Goal: Task Accomplishment & Management: Use online tool/utility

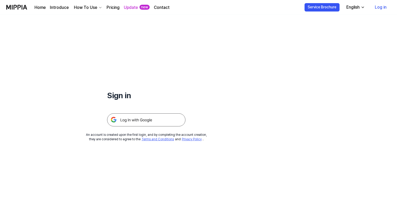
click at [154, 119] on img at bounding box center [146, 119] width 78 height 13
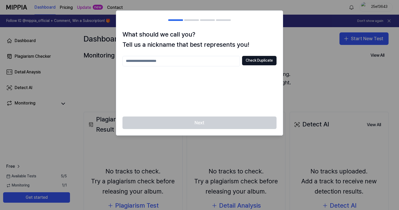
click at [323, 74] on div at bounding box center [199, 105] width 399 height 210
click at [283, 108] on div "What should we call you? Tell us a nickname that best represents you! Check Dup…" at bounding box center [199, 72] width 167 height 125
click at [124, 151] on div at bounding box center [199, 105] width 399 height 210
click at [173, 53] on div "What should we call you? Tell us a nickname that best represents you! Check Dup…" at bounding box center [199, 73] width 167 height 87
click at [172, 60] on input "text" at bounding box center [182, 61] width 118 height 10
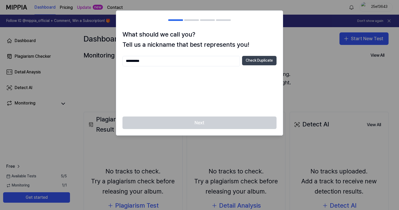
type input "**********"
click at [249, 60] on button "Check Duplicate" at bounding box center [259, 60] width 34 height 9
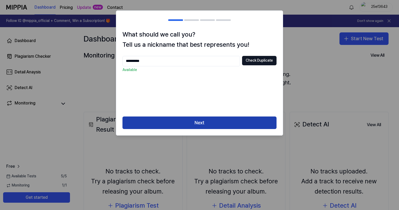
click at [201, 126] on button "Next" at bounding box center [200, 122] width 154 height 13
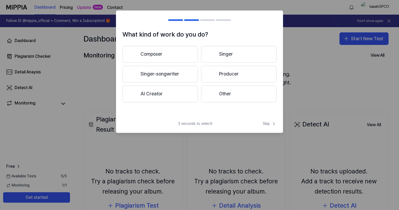
click at [167, 54] on button "Composer" at bounding box center [160, 54] width 75 height 17
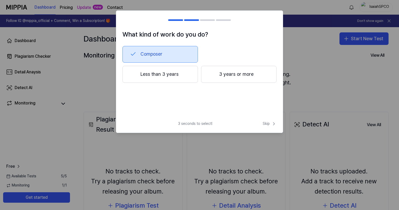
click at [163, 72] on button "Less than 3 years" at bounding box center [160, 74] width 75 height 17
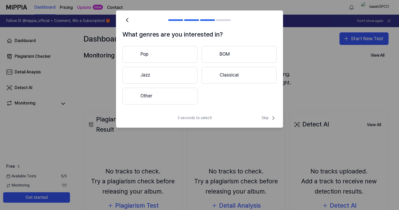
click at [177, 93] on button "Other" at bounding box center [160, 96] width 75 height 17
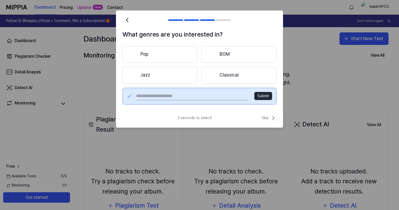
click at [148, 50] on button "Pop" at bounding box center [160, 54] width 75 height 17
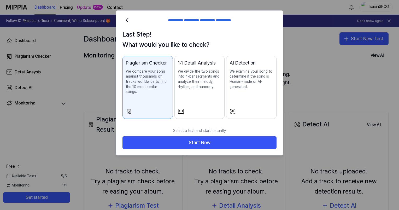
click at [244, 70] on p "We examine your song to determine if the song is Human-made or AI-generated." at bounding box center [252, 79] width 44 height 20
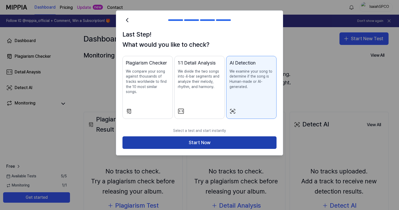
click at [222, 138] on button "Start Now" at bounding box center [200, 142] width 154 height 13
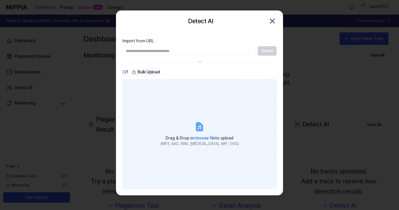
click at [205, 133] on label "Drag & Drop or choose file to upload (MP3, AAC, WAV, FLAC, AIFF, OGG)" at bounding box center [200, 134] width 154 height 110
click at [0, 0] on input "Drag & Drop or choose file to upload (MP3, AAC, WAV, FLAC, AIFF, OGG)" at bounding box center [0, 0] width 0 height 0
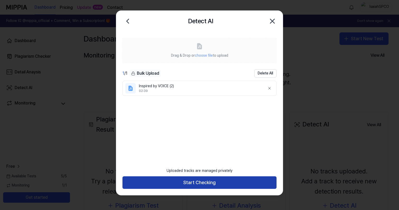
click at [216, 181] on button "Start Checking" at bounding box center [200, 182] width 154 height 13
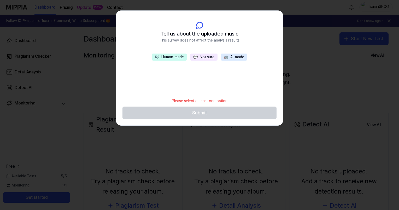
click at [200, 56] on button "💬 Not sure" at bounding box center [203, 57] width 27 height 7
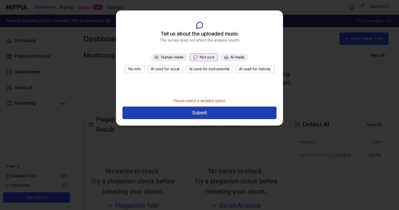
click at [217, 110] on button "Submit" at bounding box center [200, 113] width 154 height 13
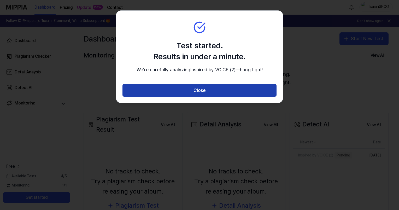
click at [207, 97] on button "Close" at bounding box center [200, 90] width 154 height 13
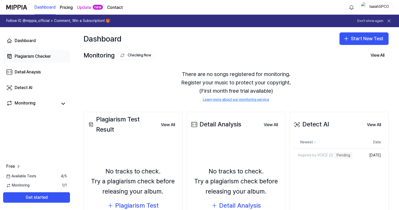
click at [40, 56] on div "Plagiarism Checker" at bounding box center [33, 56] width 36 height 6
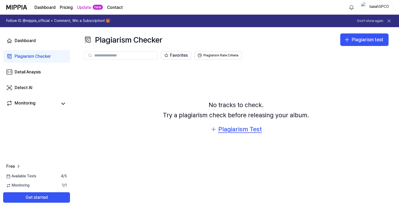
click at [241, 133] on div "Plagiarism Test" at bounding box center [240, 129] width 44 height 10
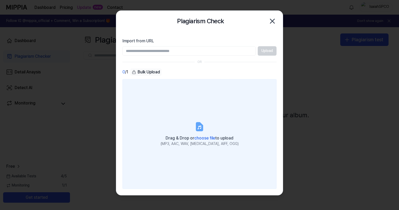
click at [205, 136] on span "choose file" at bounding box center [204, 138] width 21 height 5
click at [0, 0] on input "Drag & Drop or choose file to upload (MP3, AAC, WAV, FLAC, AIFF, OGG)" at bounding box center [0, 0] width 0 height 0
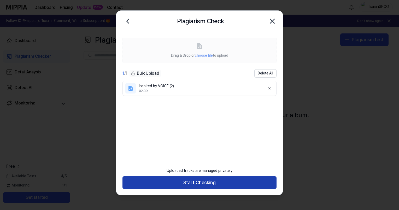
click at [199, 185] on button "Start Checking" at bounding box center [200, 182] width 154 height 13
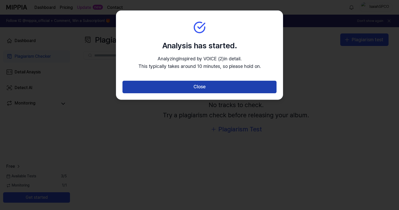
click at [217, 88] on button "Close" at bounding box center [200, 87] width 154 height 13
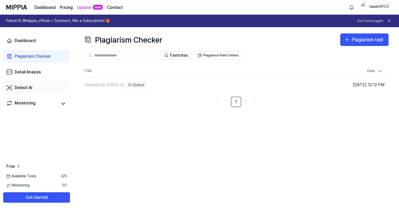
click at [41, 86] on link "Detect AI" at bounding box center [36, 87] width 67 height 13
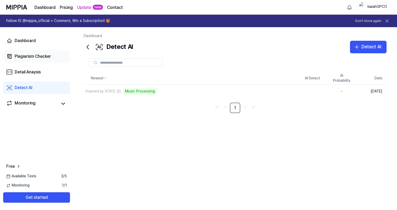
click at [40, 59] on div "Plagiarism Checker" at bounding box center [33, 56] width 36 height 6
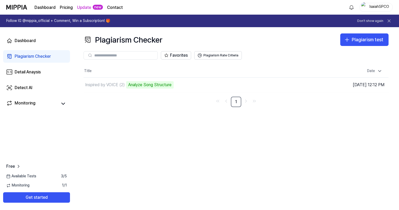
click at [32, 21] on h1 "Follow IG @mippia_official + Comment, Win a Subscription! 🎁" at bounding box center [58, 20] width 104 height 5
click at [26, 87] on div "Detect AI" at bounding box center [24, 88] width 18 height 6
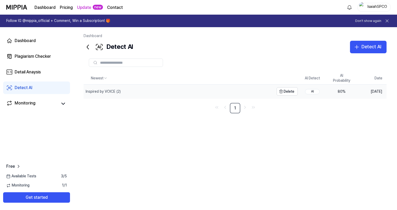
click at [156, 96] on div "Inspired by VOICE (2)" at bounding box center [179, 92] width 190 height 14
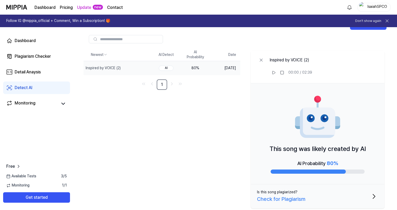
scroll to position [24, 0]
click at [326, 170] on div at bounding box center [308, 171] width 75 height 4
click at [168, 68] on div "AI" at bounding box center [166, 67] width 15 height 5
click at [170, 66] on div "AI" at bounding box center [166, 67] width 15 height 5
click at [201, 67] on div "80 %" at bounding box center [195, 67] width 21 height 5
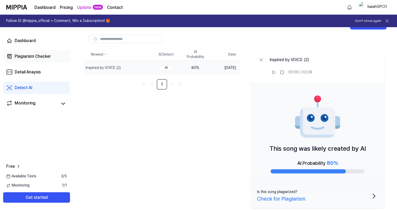
click at [37, 55] on div "Plagiarism Checker" at bounding box center [33, 56] width 36 height 6
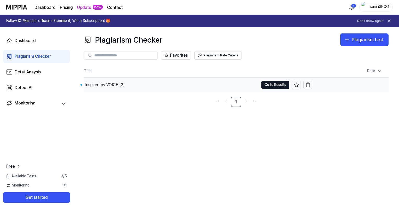
click at [199, 88] on div "Inspired by VOICE (2)" at bounding box center [171, 85] width 175 height 15
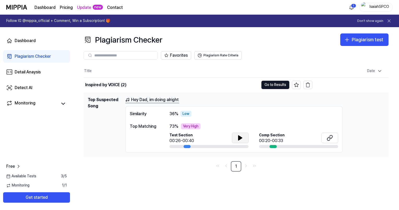
click at [246, 138] on button at bounding box center [240, 138] width 17 height 10
click at [333, 136] on button at bounding box center [330, 138] width 17 height 10
click at [235, 137] on button at bounding box center [240, 138] width 17 height 10
click at [233, 142] on button at bounding box center [240, 138] width 17 height 10
click at [27, 86] on div "Detect AI" at bounding box center [24, 88] width 18 height 6
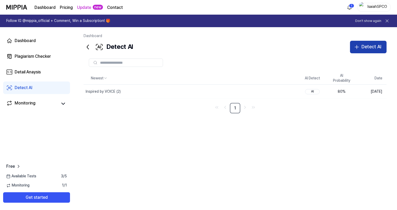
click at [355, 48] on icon "button" at bounding box center [357, 47] width 6 height 6
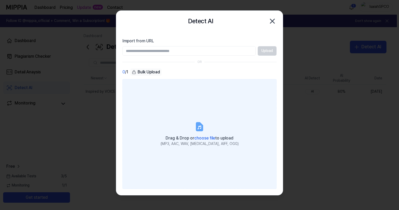
click at [197, 129] on icon at bounding box center [199, 127] width 6 height 8
click at [0, 0] on input "Drag & Drop or choose file to upload (MP3, AAC, WAV, FLAC, AIFF, OGG)" at bounding box center [0, 0] width 0 height 0
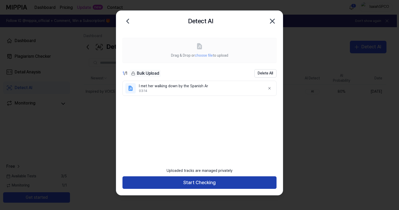
click at [185, 183] on button "Start Checking" at bounding box center [200, 182] width 154 height 13
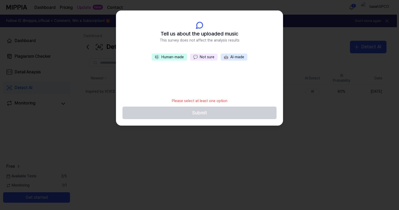
click at [197, 54] on button "💬 Not sure" at bounding box center [203, 57] width 27 height 7
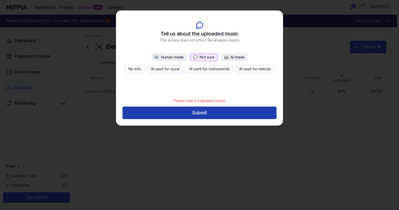
click at [201, 110] on button "Submit" at bounding box center [200, 113] width 154 height 13
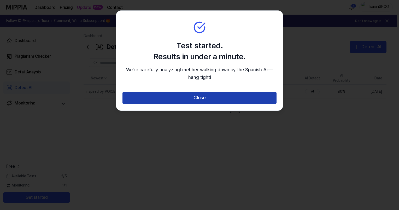
click at [201, 99] on button "Close" at bounding box center [200, 98] width 154 height 13
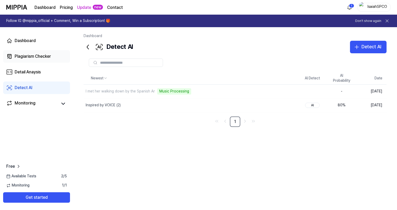
click at [33, 53] on link "Plagiarism Checker" at bounding box center [36, 56] width 67 height 13
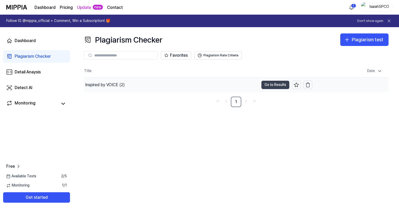
click at [267, 86] on button "Go to Results" at bounding box center [275, 85] width 28 height 8
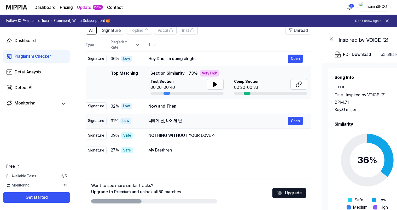
scroll to position [52, 0]
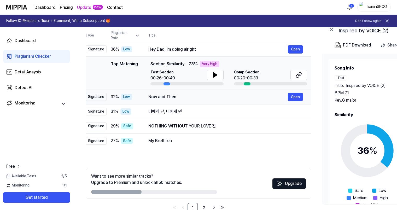
click at [185, 100] on div "Now and Then Open" at bounding box center [225, 97] width 155 height 8
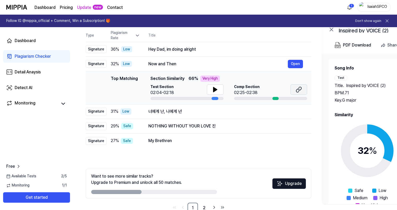
click at [298, 93] on button at bounding box center [298, 89] width 17 height 10
click at [30, 90] on div "Detect AI" at bounding box center [24, 88] width 18 height 6
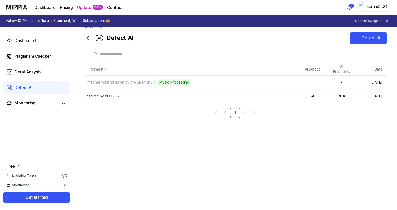
scroll to position [9, 0]
click at [140, 83] on div "I met her walking down by the Spanish Ar" at bounding box center [120, 82] width 69 height 5
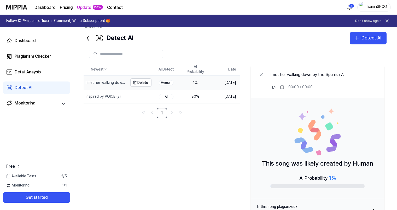
scroll to position [24, 0]
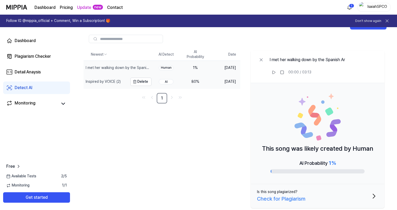
click at [113, 81] on div "Inspired by VOICE (2)" at bounding box center [103, 81] width 35 height 5
